Goal: Information Seeking & Learning: Learn about a topic

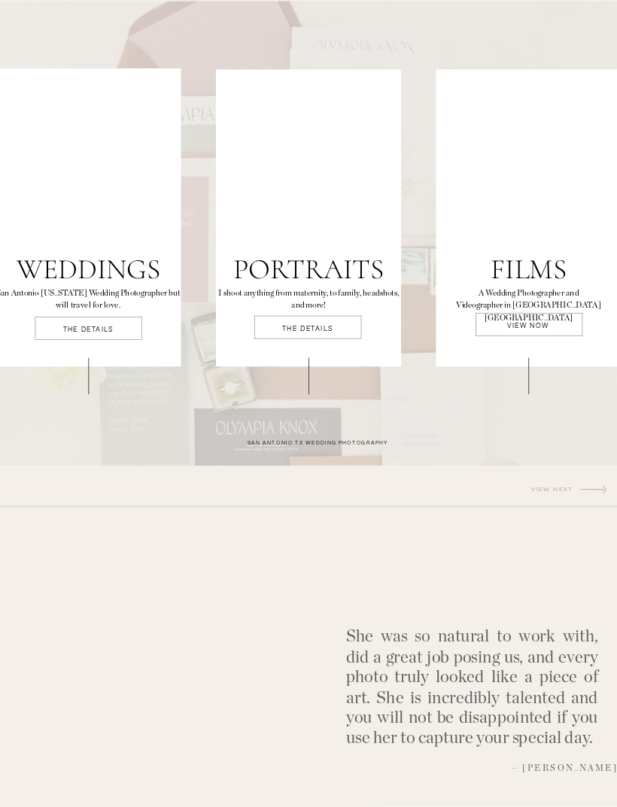
scroll to position [2131, 0]
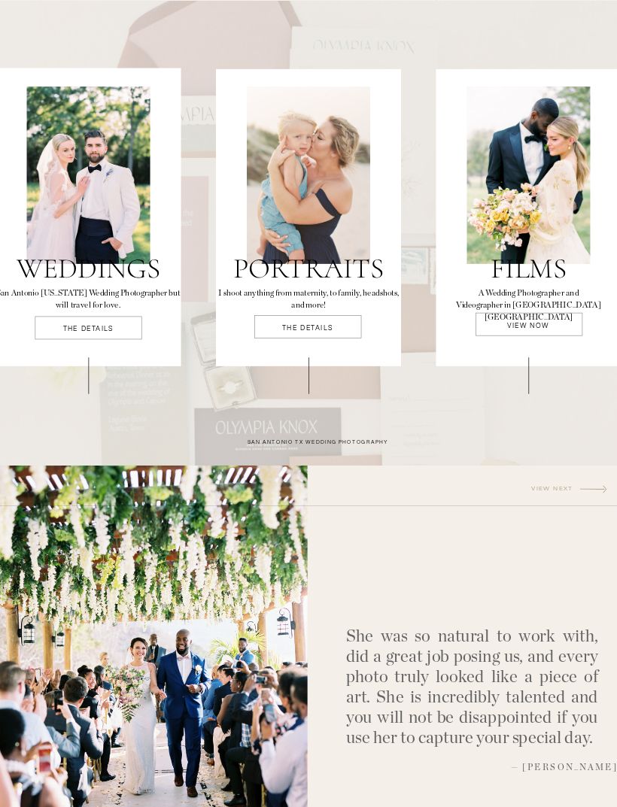
click at [562, 332] on div at bounding box center [528, 324] width 107 height 23
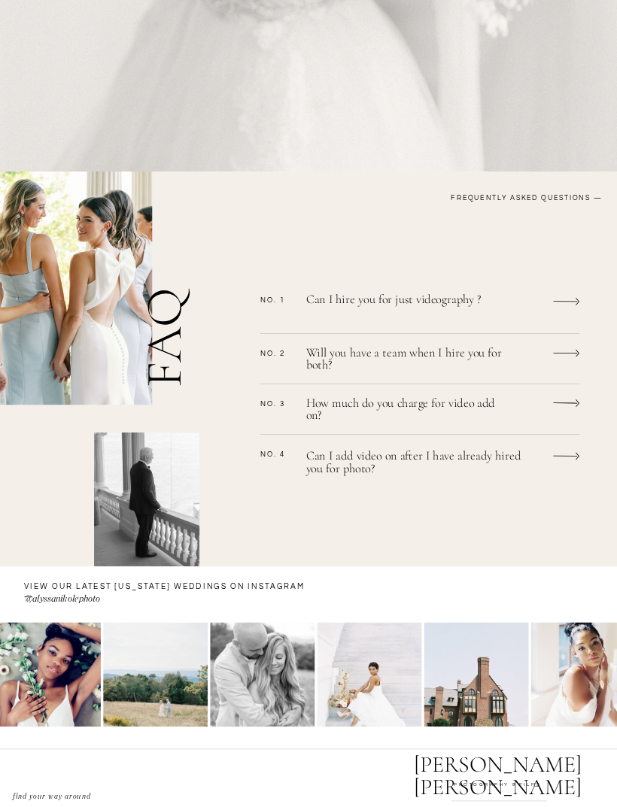
scroll to position [694, 0]
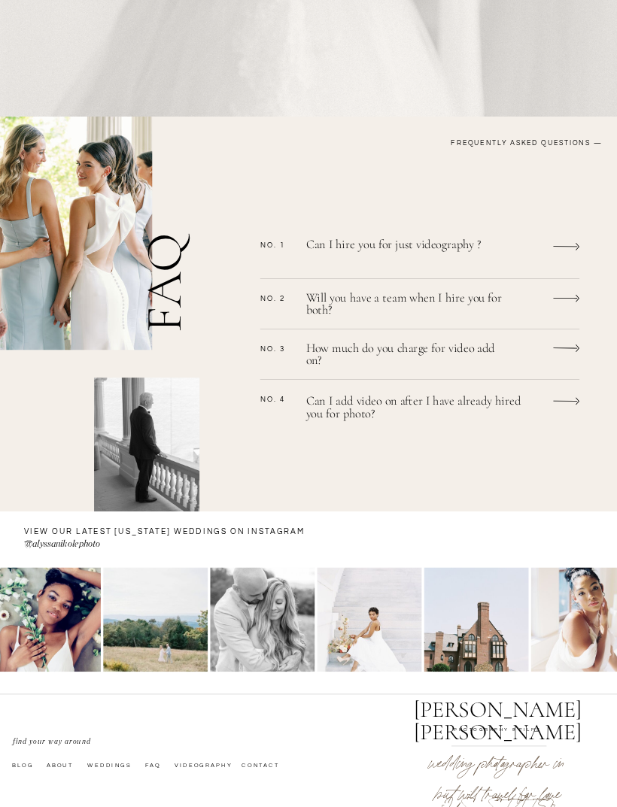
click at [567, 252] on icon at bounding box center [566, 247] width 26 height 20
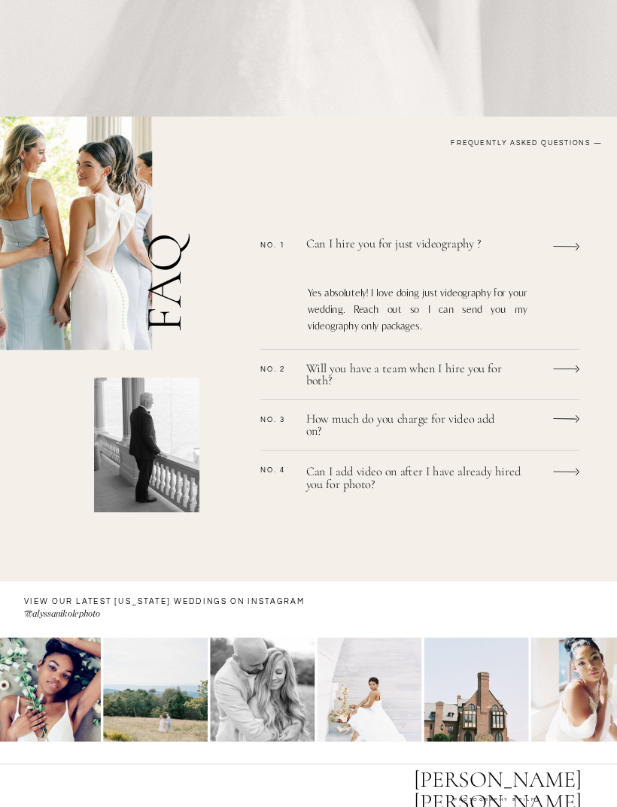
click at [565, 245] on icon at bounding box center [566, 247] width 26 height 20
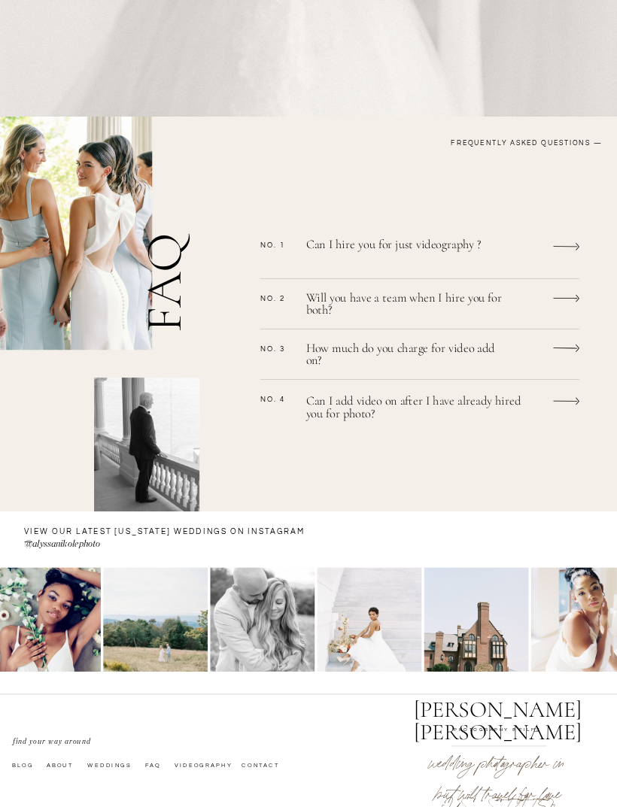
click at [564, 298] on icon at bounding box center [566, 299] width 26 height 20
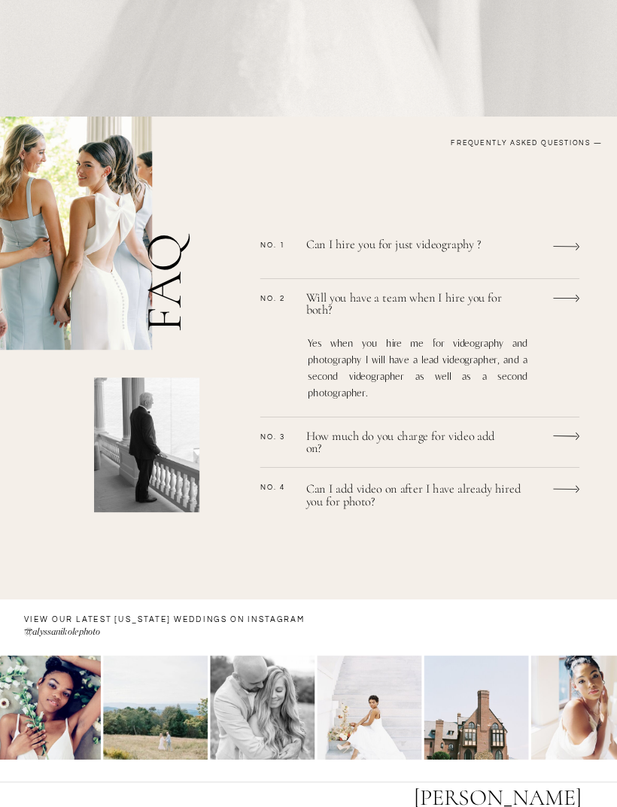
click at [579, 307] on icon at bounding box center [566, 299] width 26 height 20
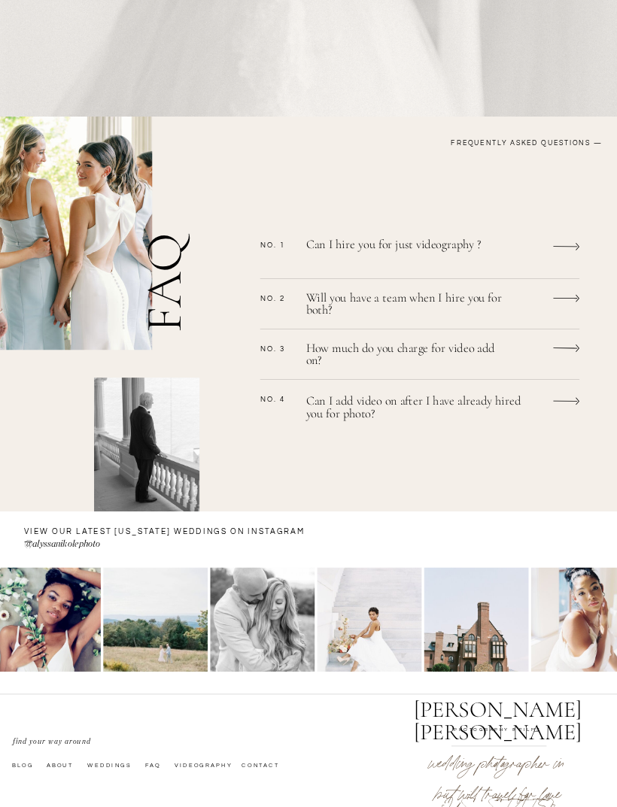
click at [557, 348] on icon at bounding box center [565, 348] width 24 height 1
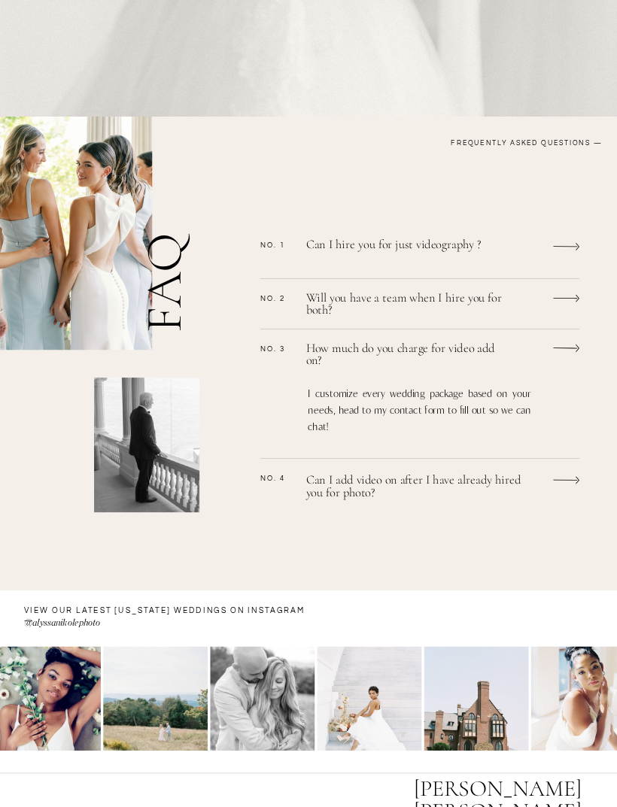
click at [569, 354] on icon at bounding box center [566, 349] width 26 height 20
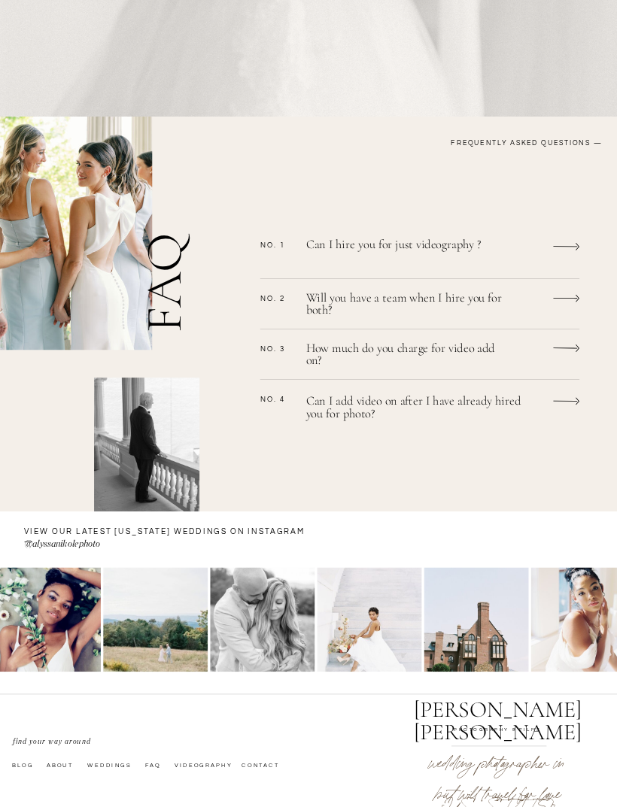
click at [564, 394] on icon at bounding box center [566, 401] width 26 height 20
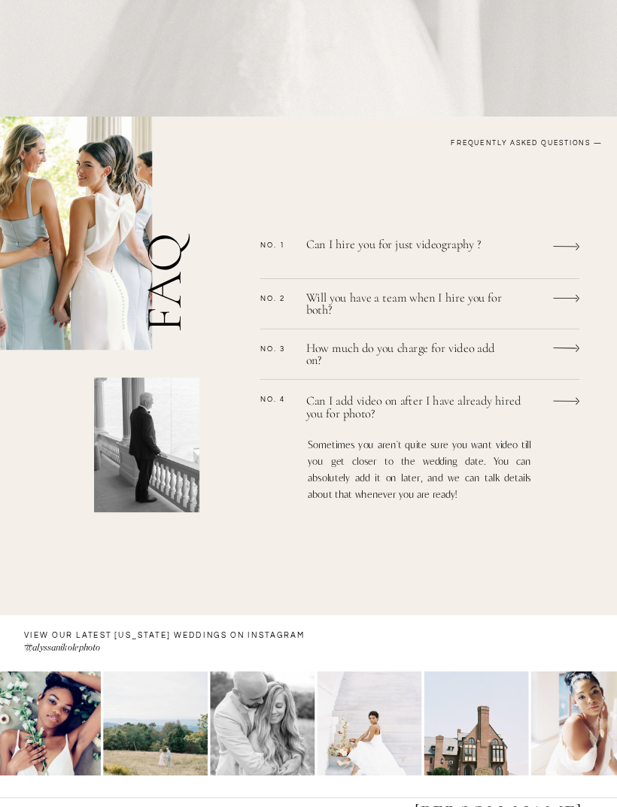
click at [578, 406] on icon at bounding box center [566, 401] width 26 height 20
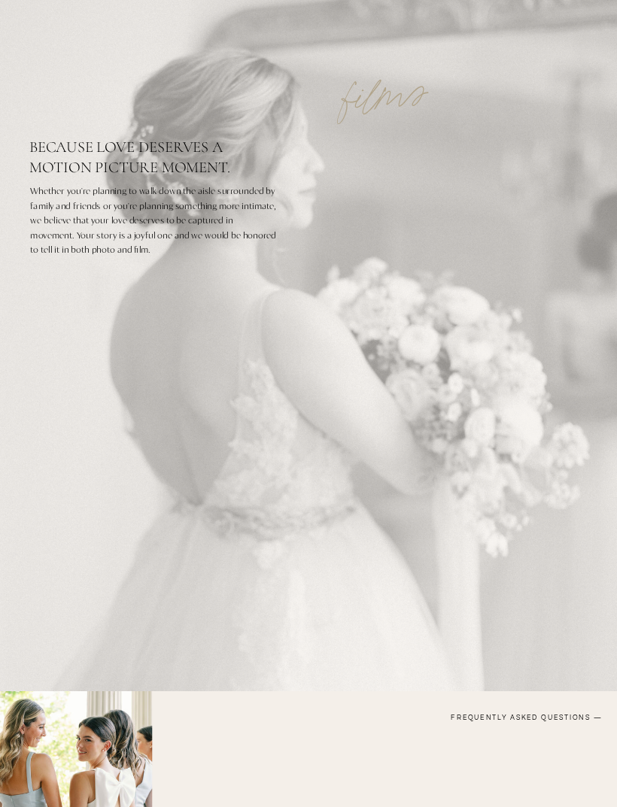
scroll to position [0, 0]
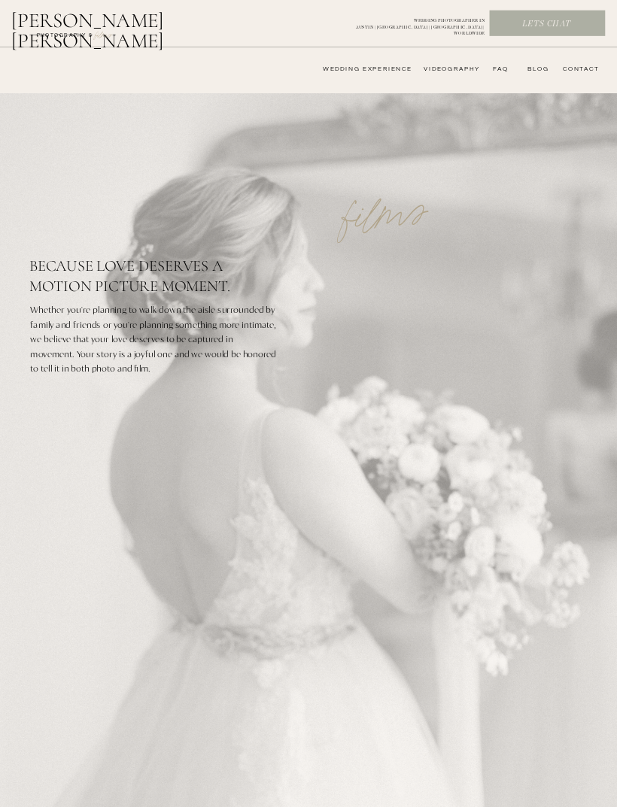
click at [366, 71] on nav "wedding experience" at bounding box center [359, 69] width 103 height 8
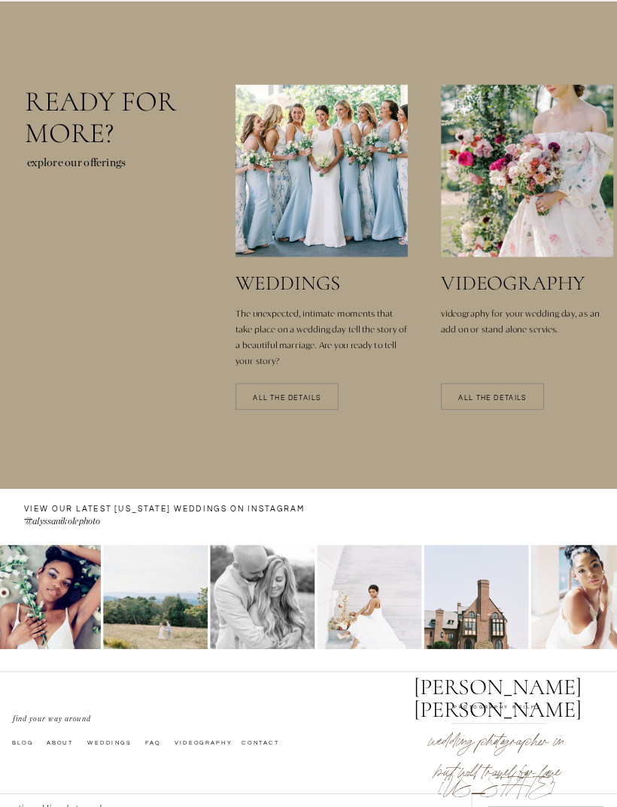
scroll to position [2101, 0]
click at [319, 399] on p "All the details" at bounding box center [286, 399] width 103 height 8
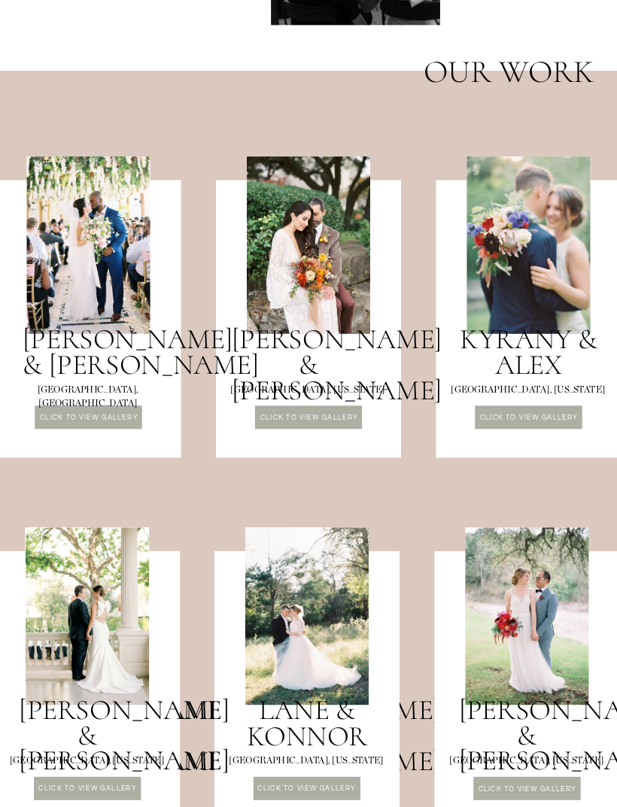
scroll to position [805, 0]
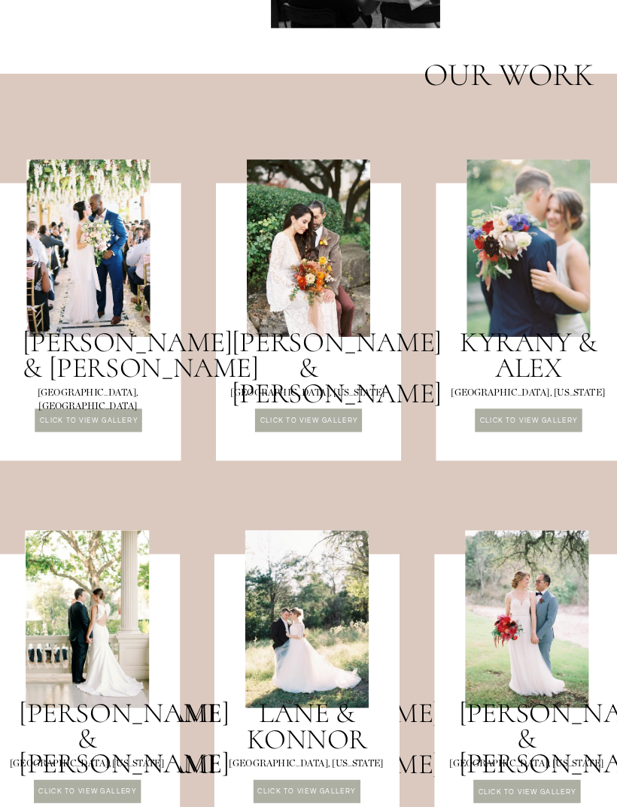
click at [120, 357] on h3 "[PERSON_NAME] & [PERSON_NAME]" at bounding box center [90, 355] width 135 height 51
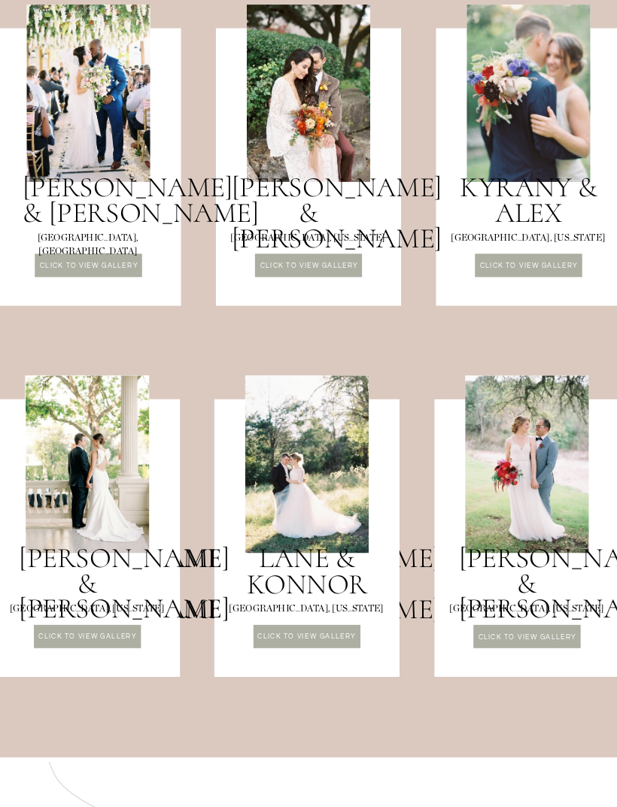
scroll to position [971, 0]
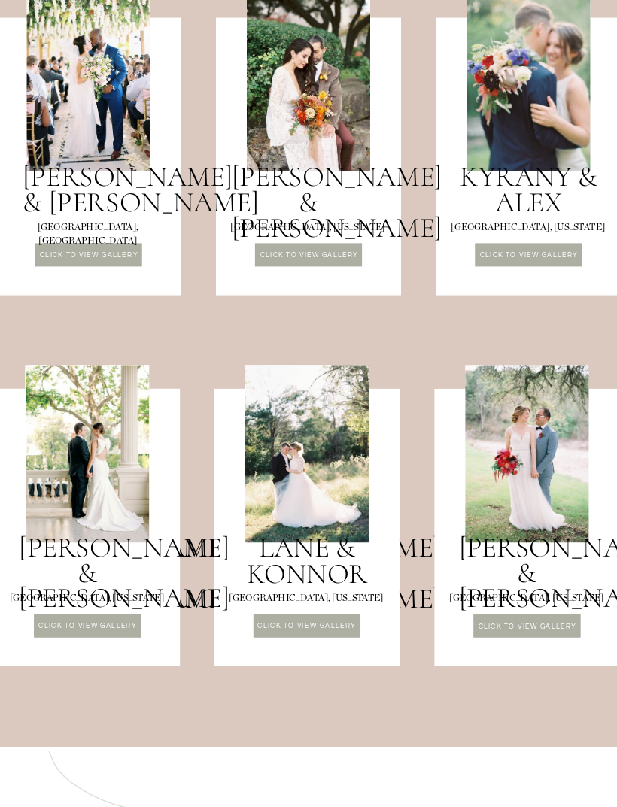
click at [118, 505] on div at bounding box center [87, 455] width 123 height 178
